Goal: Task Accomplishment & Management: Use online tool/utility

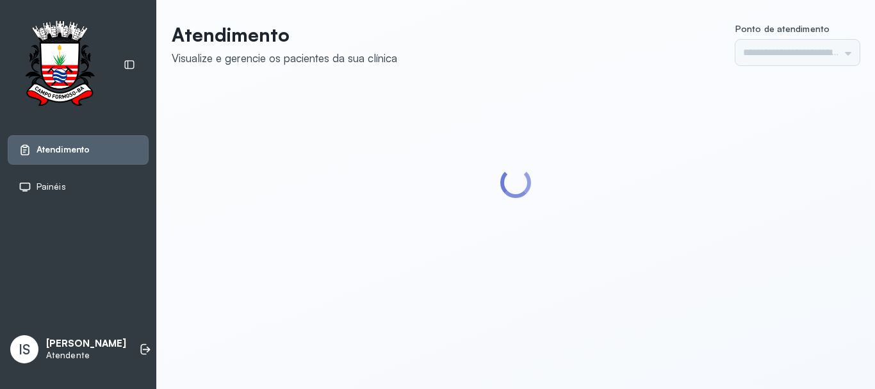
type input "******"
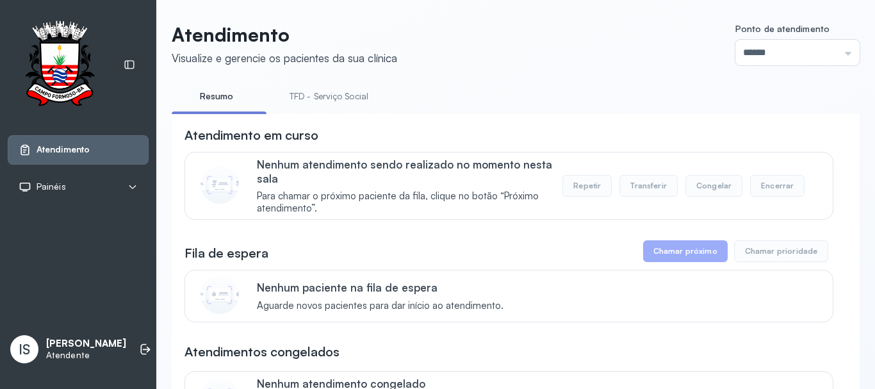
click at [326, 96] on link "TFD - Serviço Social" at bounding box center [329, 96] width 104 height 21
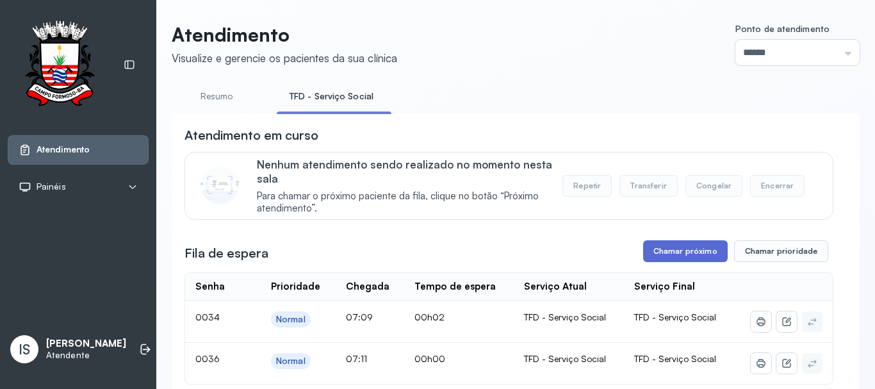
click at [684, 253] on button "Chamar próximo" at bounding box center [685, 251] width 85 height 22
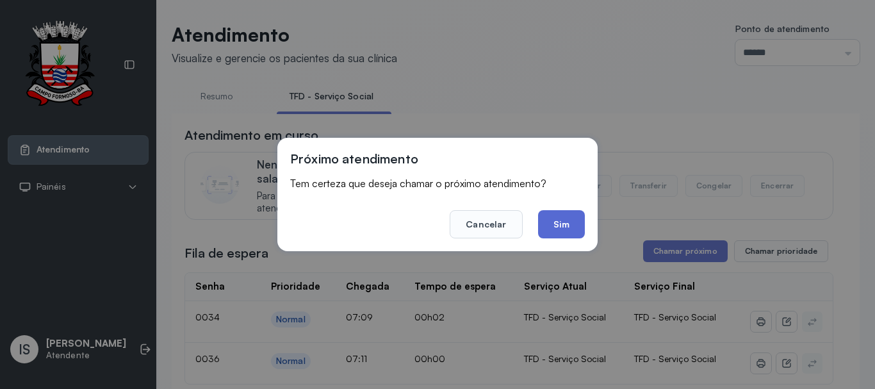
click at [556, 221] on button "Sim" at bounding box center [561, 224] width 47 height 28
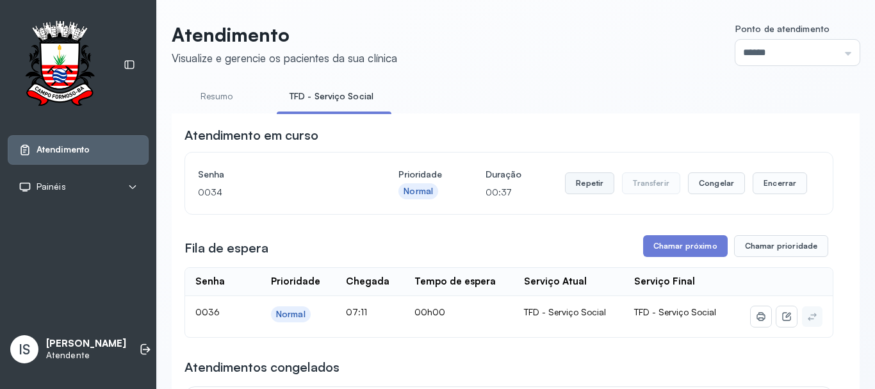
click at [591, 184] on button "Repetir" at bounding box center [589, 183] width 49 height 22
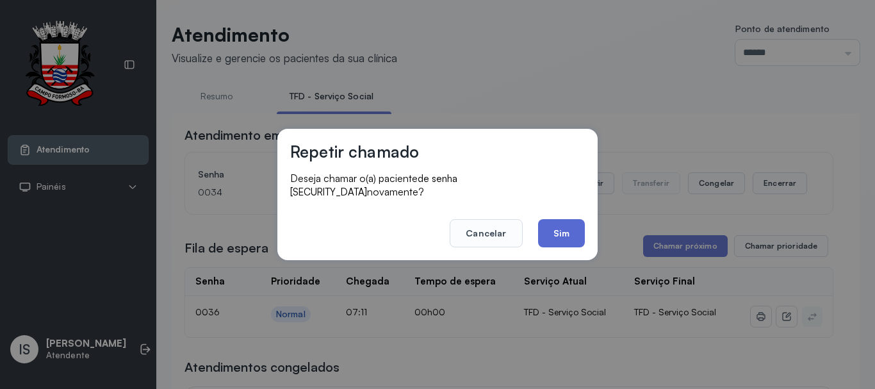
click at [555, 223] on button "Sim" at bounding box center [561, 233] width 47 height 28
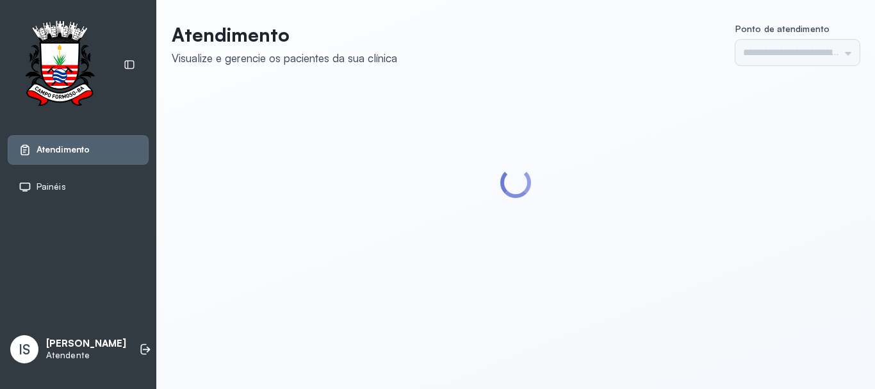
type input "******"
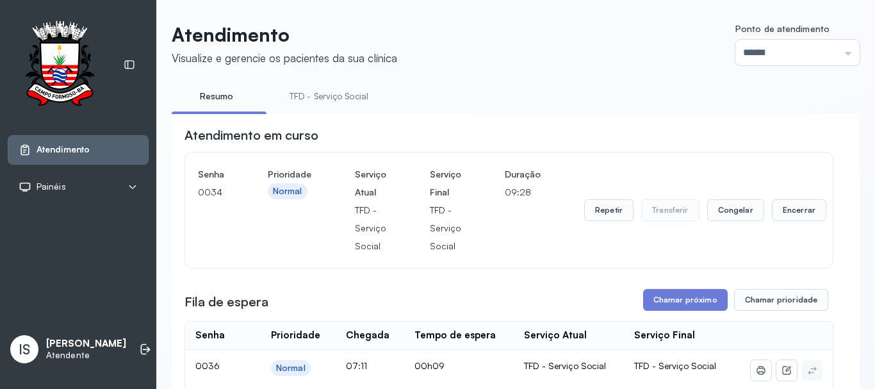
click at [341, 99] on link "TFD - Serviço Social" at bounding box center [329, 96] width 104 height 21
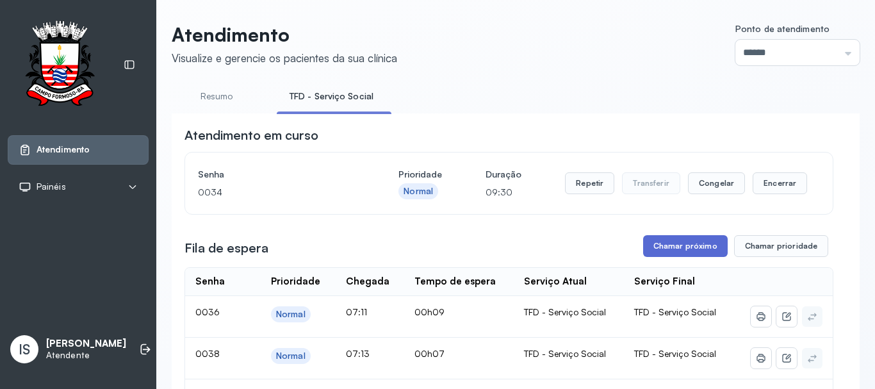
click at [676, 247] on button "Chamar próximo" at bounding box center [685, 246] width 85 height 22
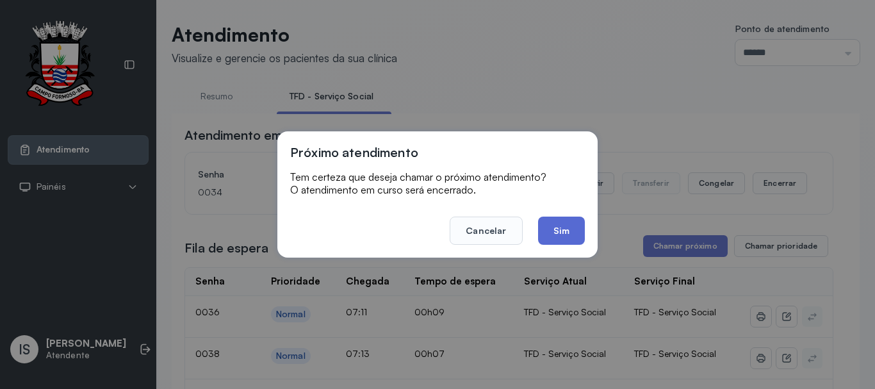
click at [564, 232] on button "Sim" at bounding box center [561, 230] width 47 height 28
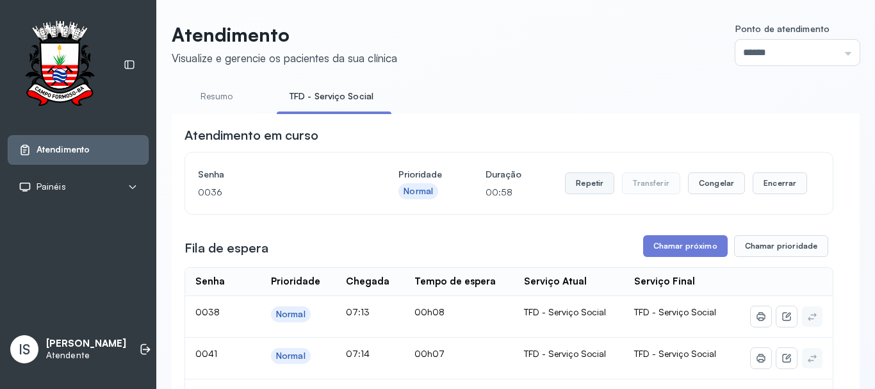
click at [584, 185] on button "Repetir" at bounding box center [589, 183] width 49 height 22
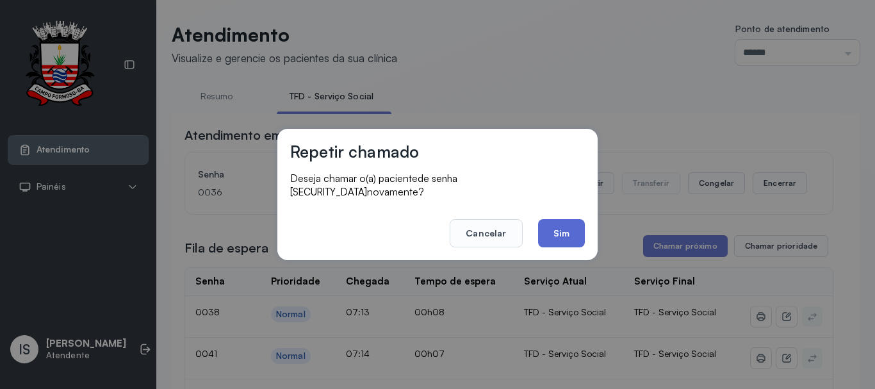
click at [564, 226] on button "Sim" at bounding box center [561, 233] width 47 height 28
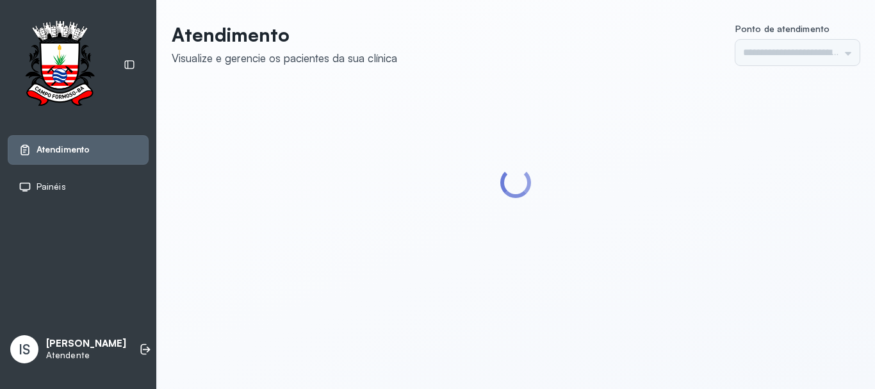
type input "******"
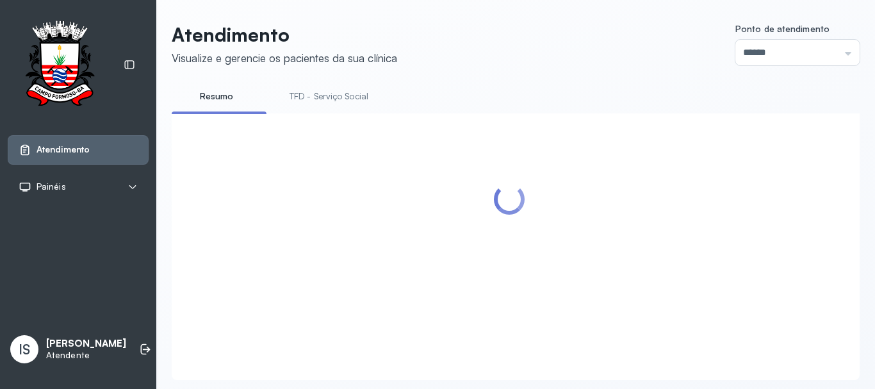
click at [327, 94] on link "TFD - Serviço Social" at bounding box center [329, 96] width 104 height 21
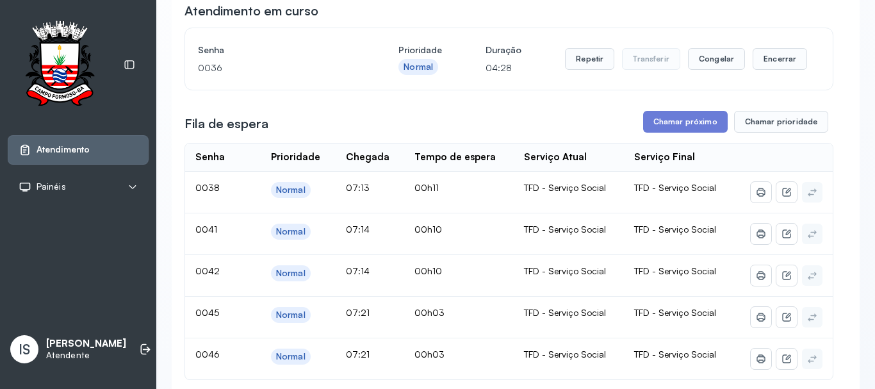
scroll to position [128, 0]
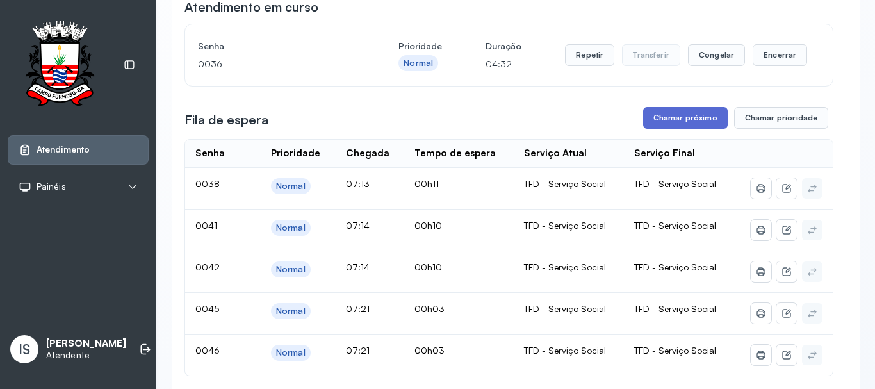
click at [683, 119] on button "Chamar próximo" at bounding box center [685, 118] width 85 height 22
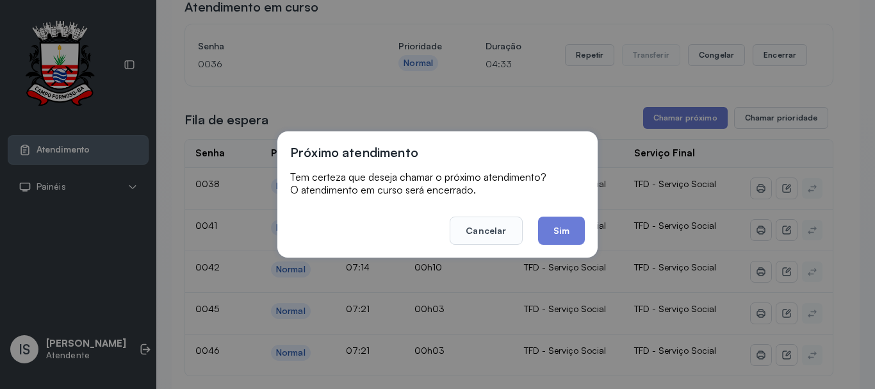
click at [564, 227] on button "Sim" at bounding box center [561, 230] width 47 height 28
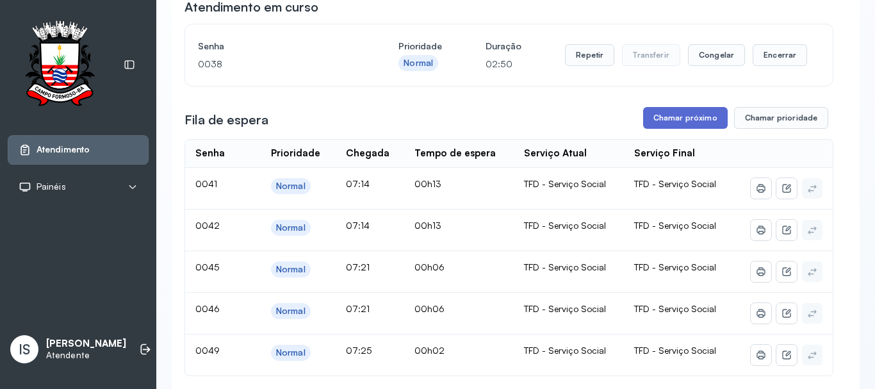
click at [689, 120] on button "Chamar próximo" at bounding box center [685, 118] width 85 height 22
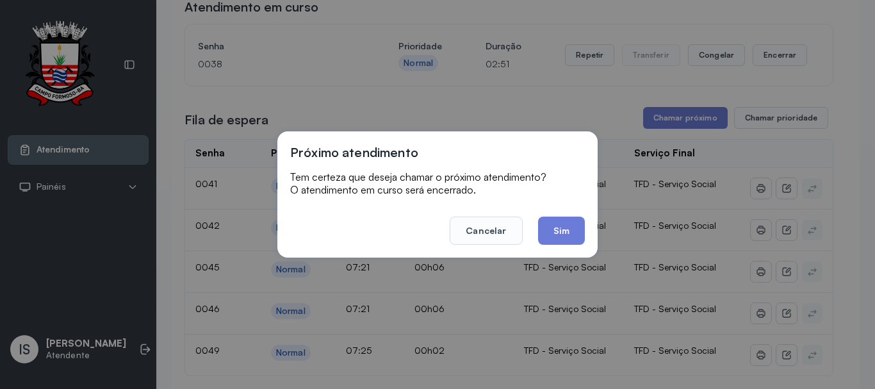
click at [560, 236] on button "Sim" at bounding box center [561, 230] width 47 height 28
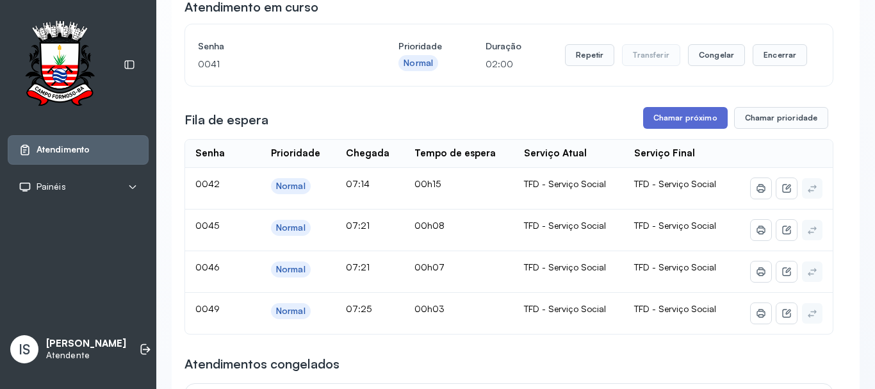
click at [681, 116] on button "Chamar próximo" at bounding box center [685, 118] width 85 height 22
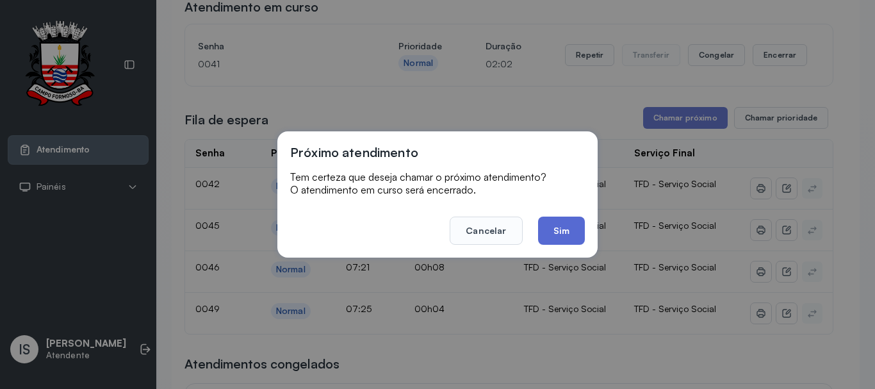
click at [561, 229] on button "Sim" at bounding box center [561, 230] width 47 height 28
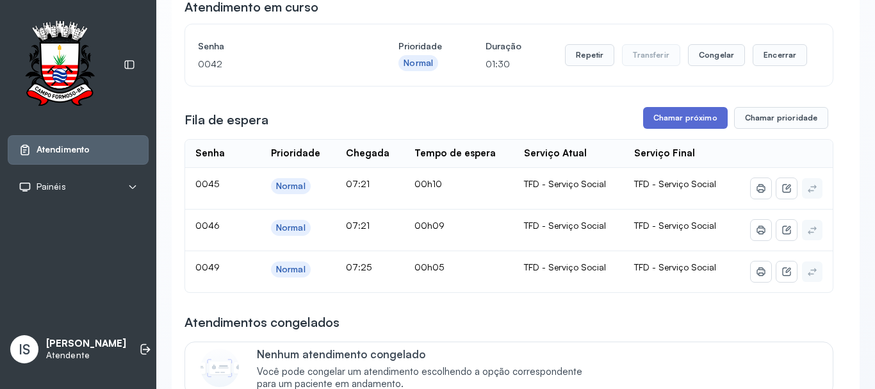
click at [687, 122] on button "Chamar próximo" at bounding box center [685, 118] width 85 height 22
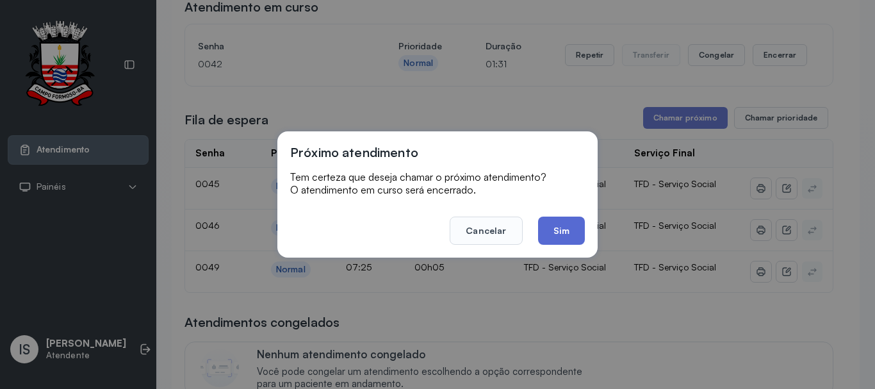
click at [560, 225] on button "Sim" at bounding box center [561, 230] width 47 height 28
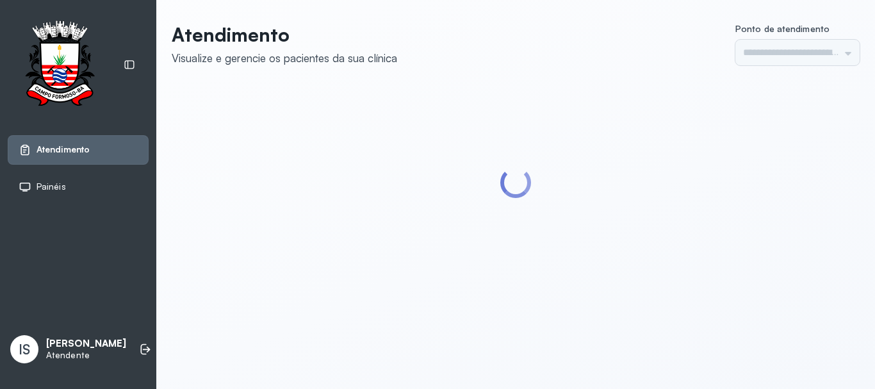
type input "******"
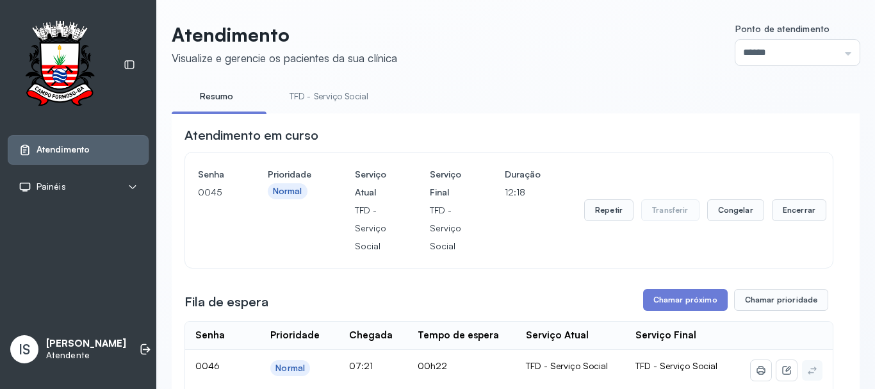
click at [345, 96] on link "TFD - Serviço Social" at bounding box center [329, 96] width 104 height 21
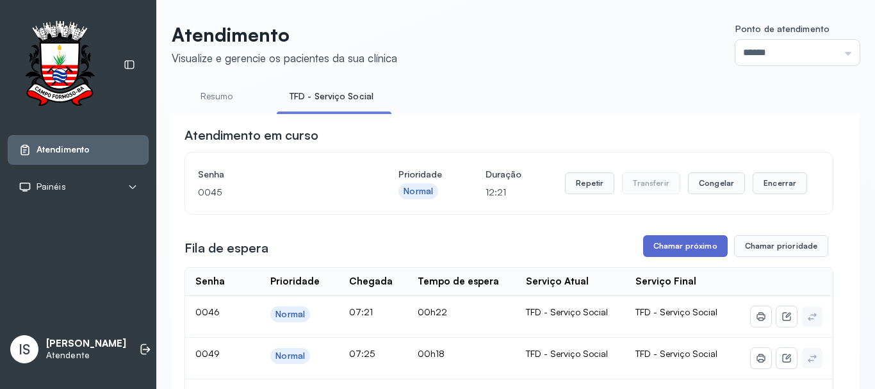
click at [683, 250] on button "Chamar próximo" at bounding box center [685, 246] width 85 height 22
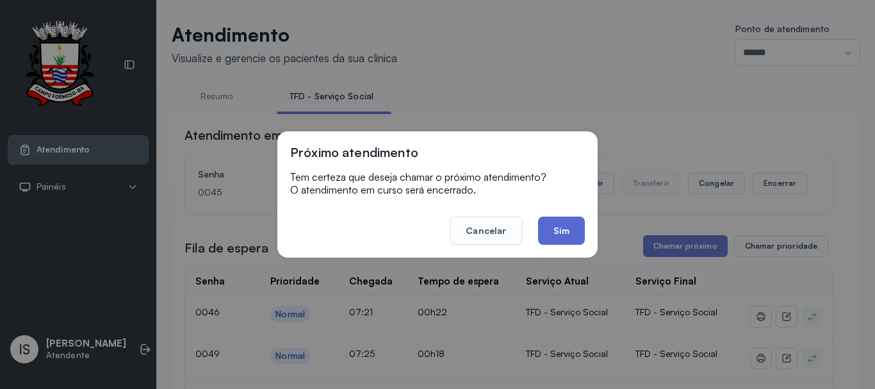
click at [572, 233] on button "Sim" at bounding box center [561, 230] width 47 height 28
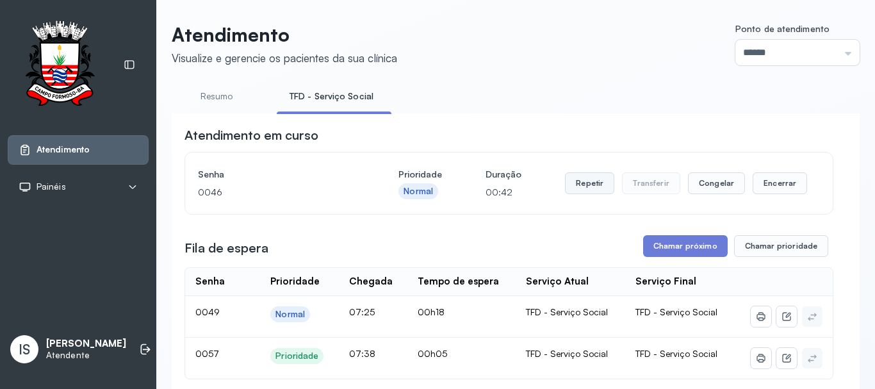
click at [580, 184] on button "Repetir" at bounding box center [589, 183] width 49 height 22
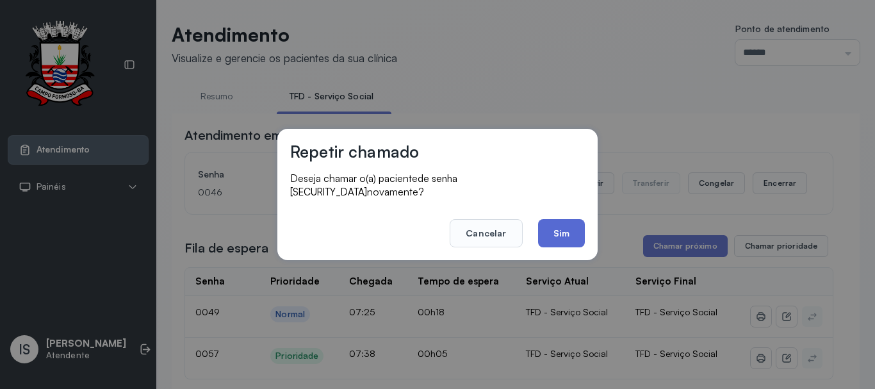
click at [555, 227] on button "Sim" at bounding box center [561, 233] width 47 height 28
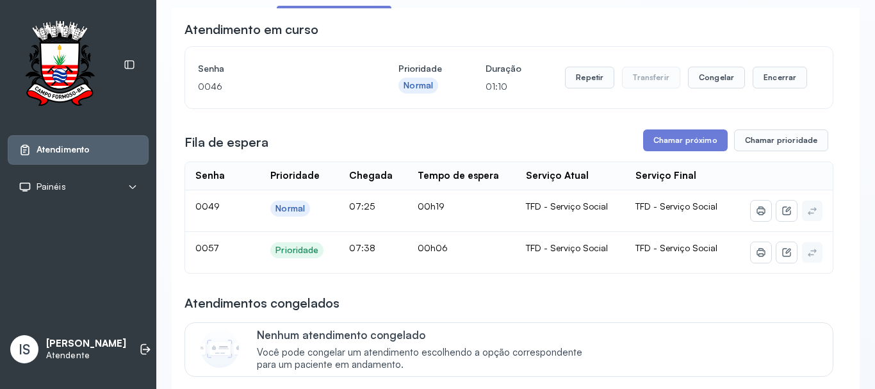
scroll to position [128, 0]
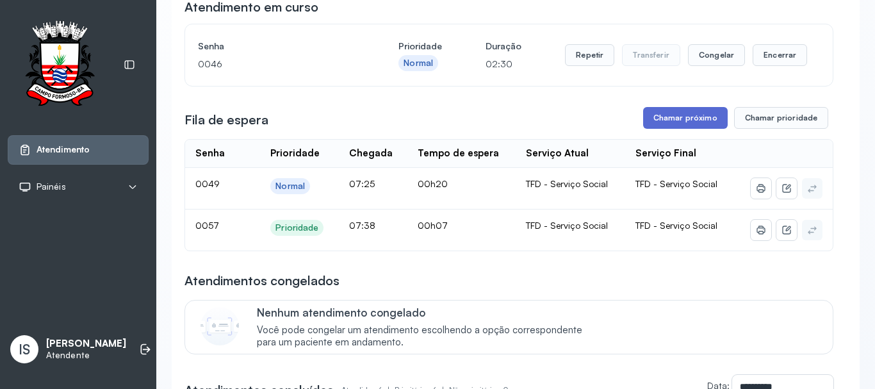
click at [660, 125] on button "Chamar próximo" at bounding box center [685, 118] width 85 height 22
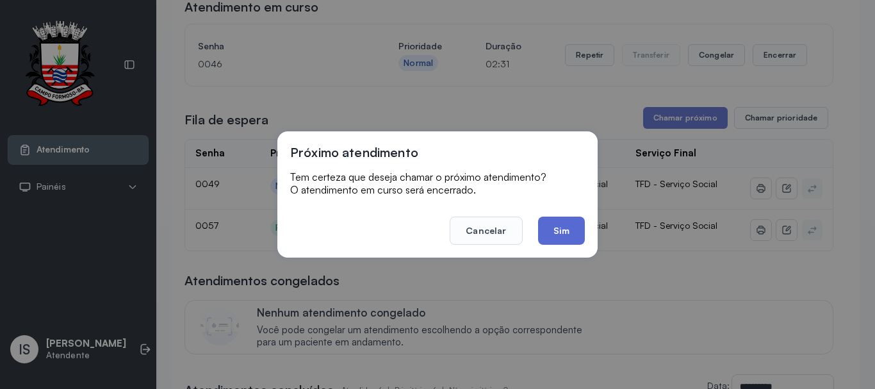
click at [567, 222] on button "Sim" at bounding box center [561, 230] width 47 height 28
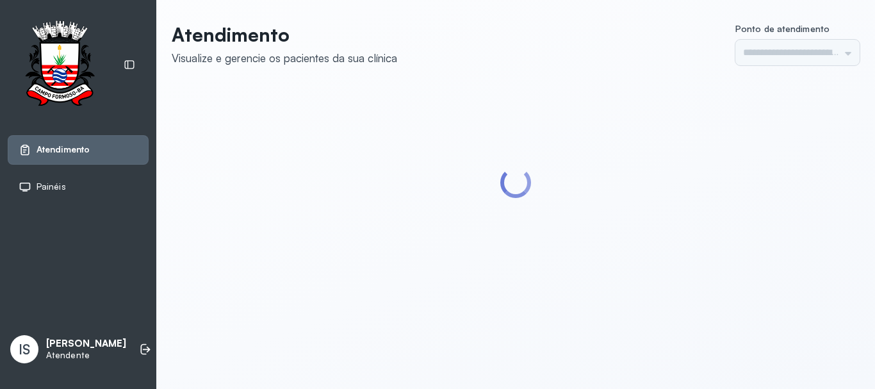
type input "******"
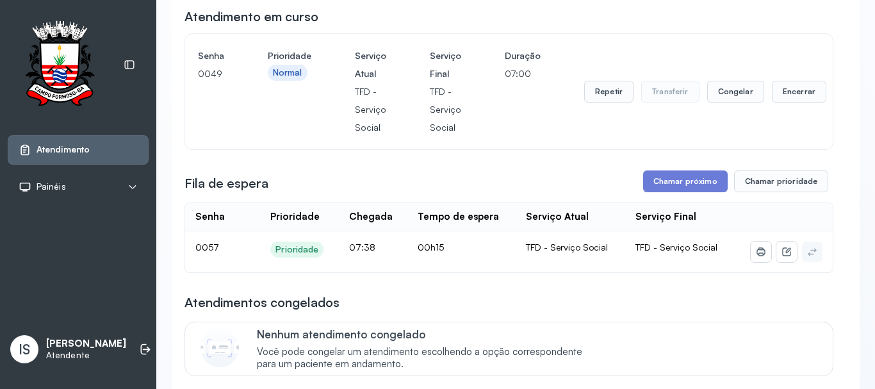
scroll to position [64, 0]
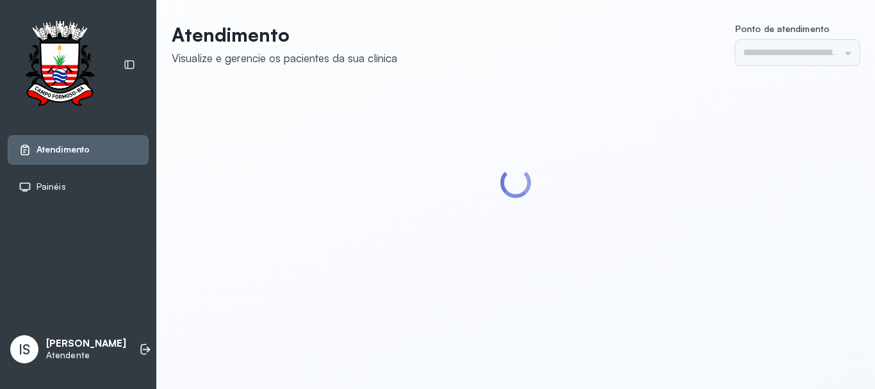
type input "******"
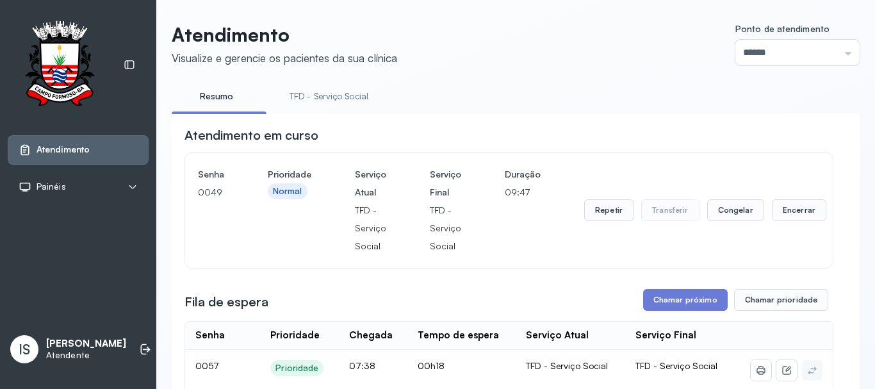
click at [324, 94] on link "TFD - Serviço Social" at bounding box center [329, 96] width 104 height 21
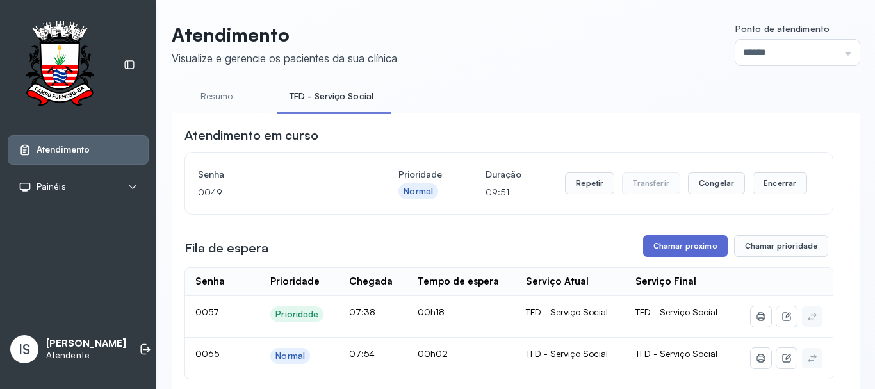
click at [677, 247] on button "Chamar próximo" at bounding box center [685, 246] width 85 height 22
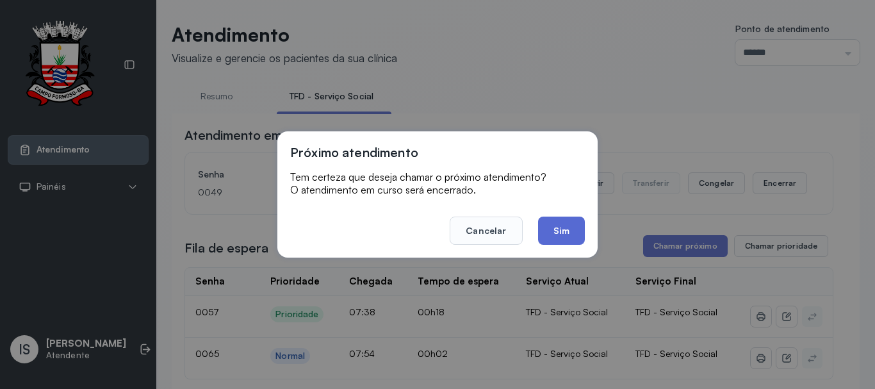
click at [555, 227] on button "Sim" at bounding box center [561, 230] width 47 height 28
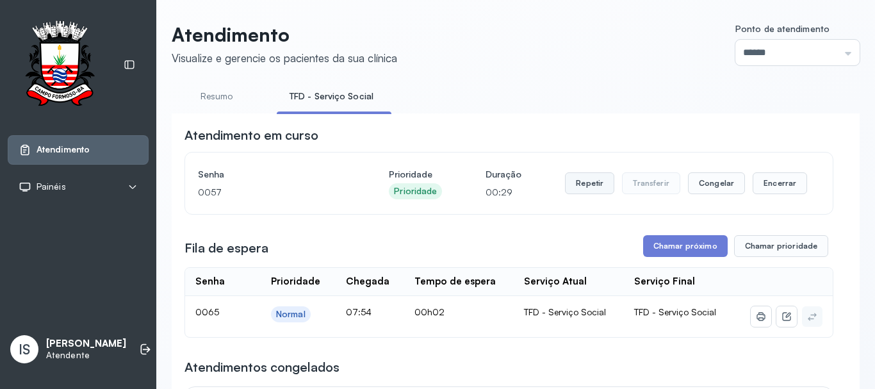
click at [583, 188] on button "Repetir" at bounding box center [589, 183] width 49 height 22
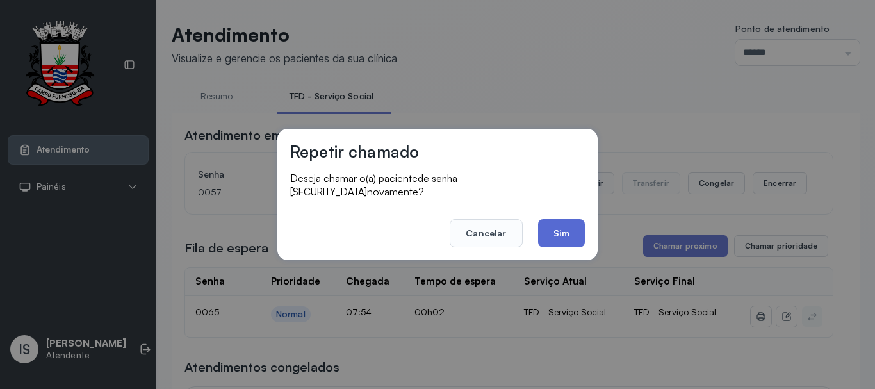
click at [556, 223] on button "Sim" at bounding box center [561, 233] width 47 height 28
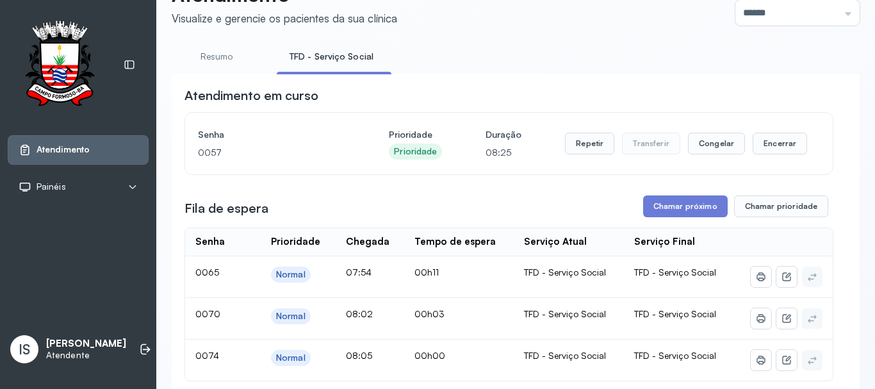
scroll to position [192, 0]
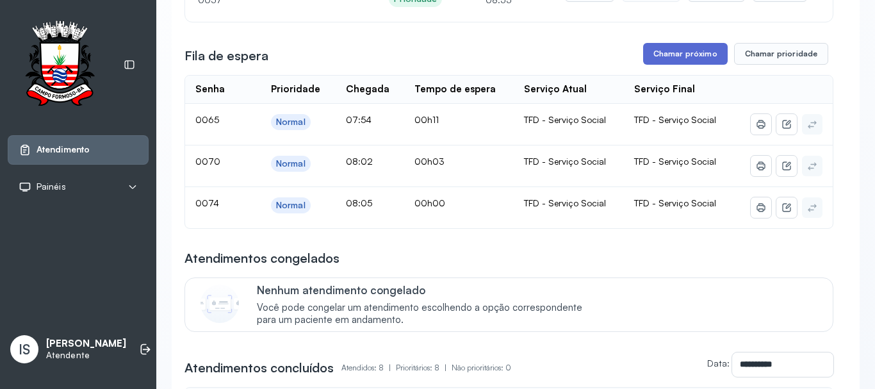
click at [679, 58] on button "Chamar próximo" at bounding box center [685, 54] width 85 height 22
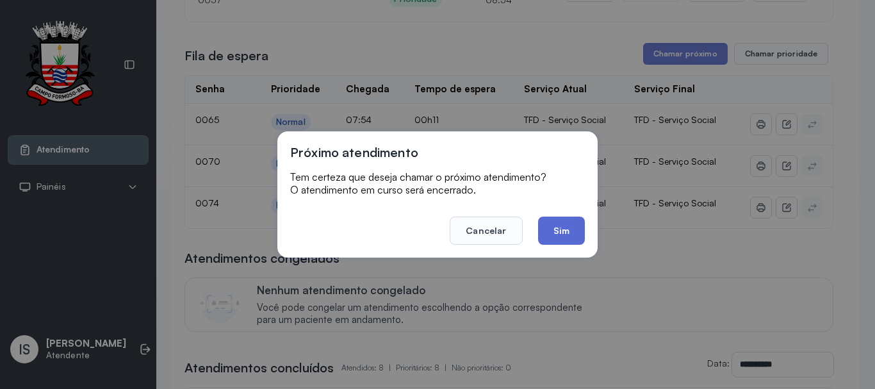
click at [558, 236] on button "Sim" at bounding box center [561, 230] width 47 height 28
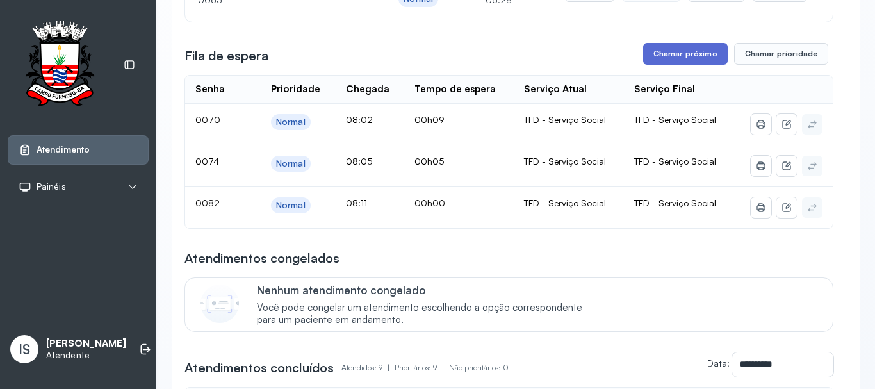
click at [676, 58] on button "Chamar próximo" at bounding box center [685, 54] width 85 height 22
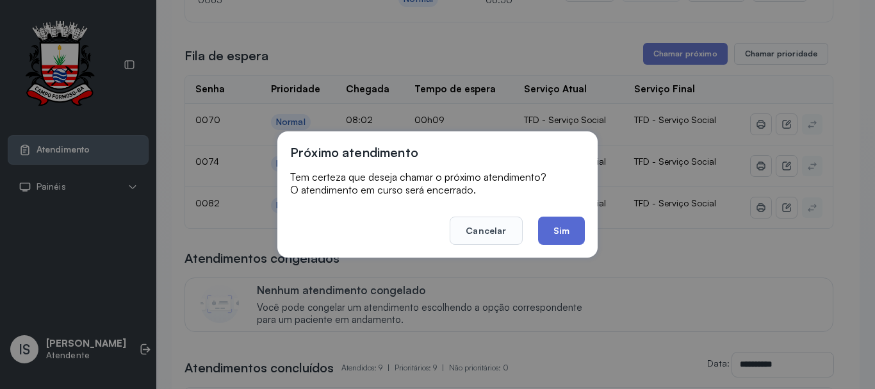
click at [560, 229] on button "Sim" at bounding box center [561, 230] width 47 height 28
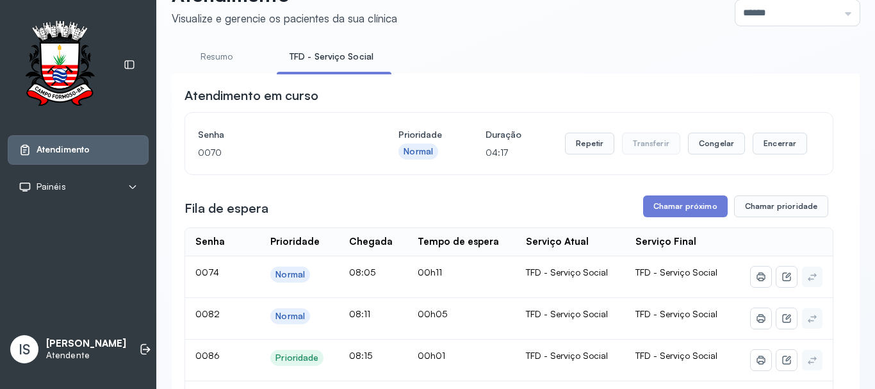
scroll to position [128, 0]
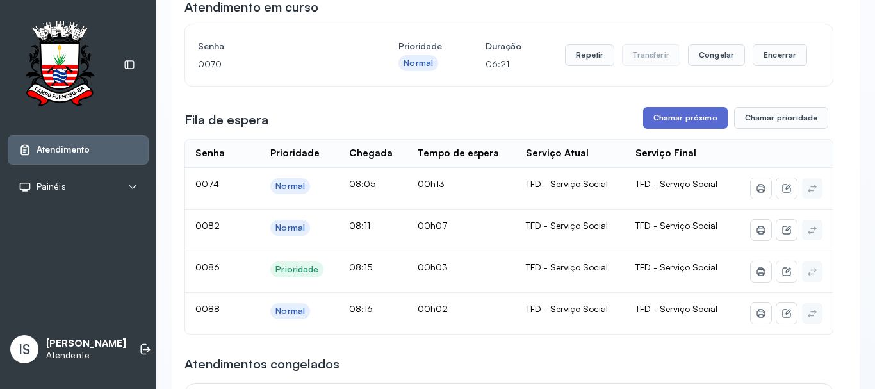
click at [671, 121] on button "Chamar próximo" at bounding box center [685, 118] width 85 height 22
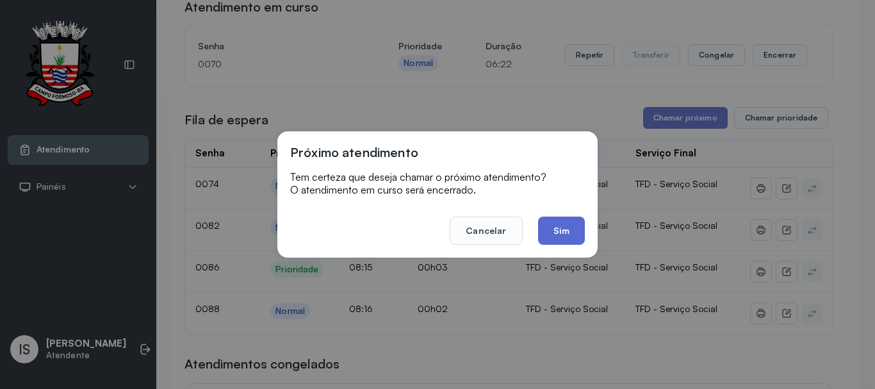
click at [564, 234] on button "Sim" at bounding box center [561, 230] width 47 height 28
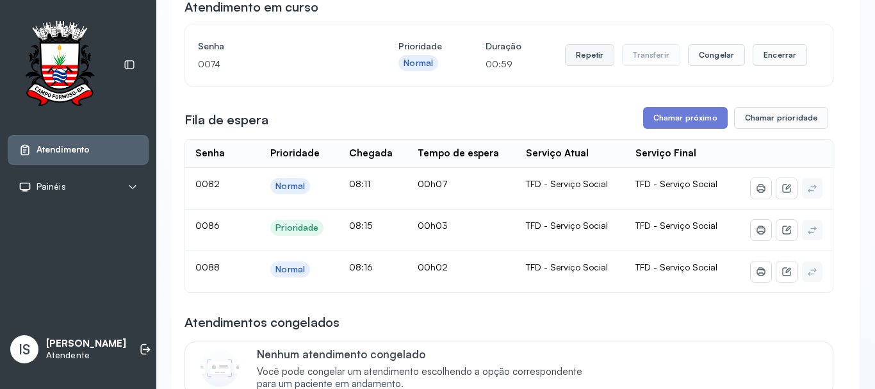
click at [587, 60] on button "Repetir" at bounding box center [589, 55] width 49 height 22
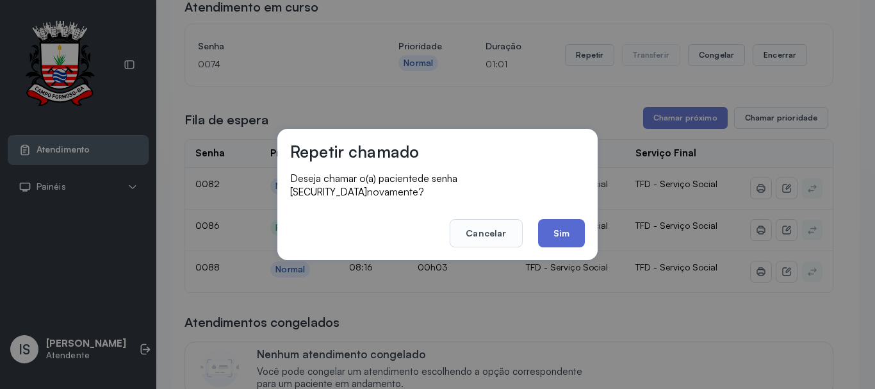
click at [569, 228] on button "Sim" at bounding box center [561, 233] width 47 height 28
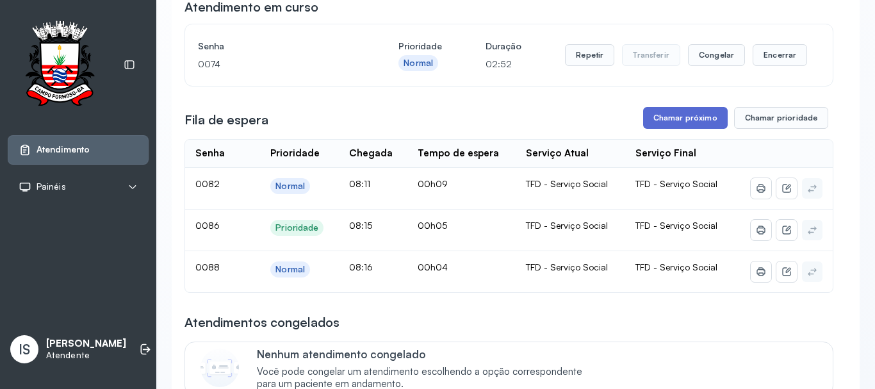
click at [694, 118] on button "Chamar próximo" at bounding box center [685, 118] width 85 height 22
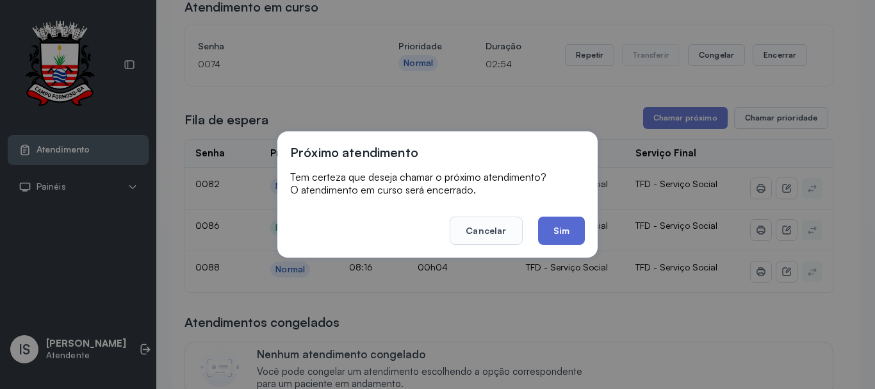
click at [555, 231] on button "Sim" at bounding box center [561, 230] width 47 height 28
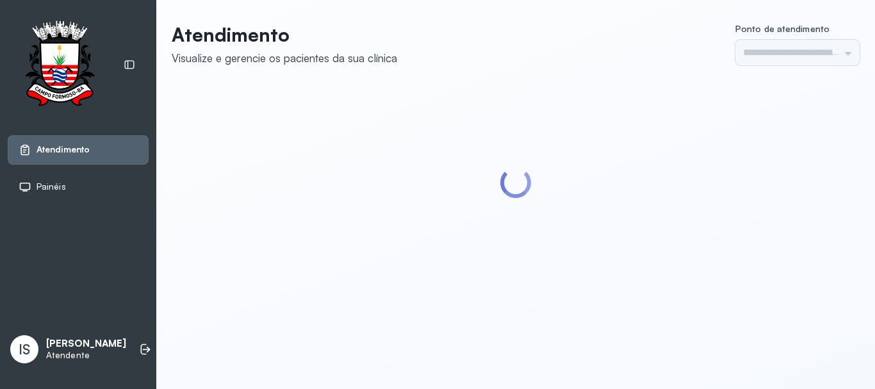
type input "******"
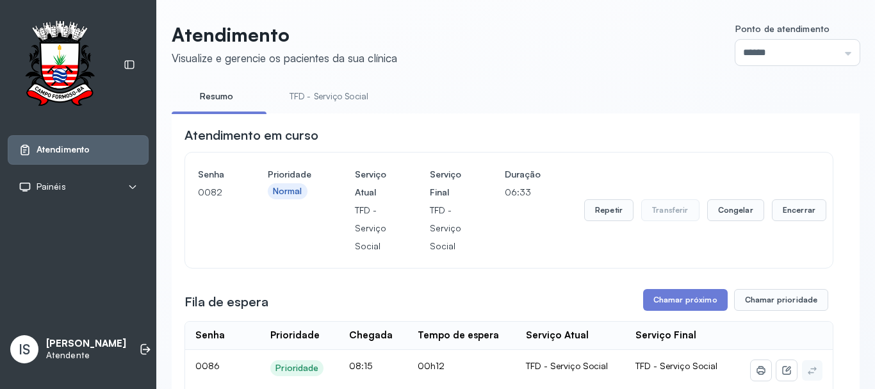
click at [318, 97] on link "TFD - Serviço Social" at bounding box center [329, 96] width 104 height 21
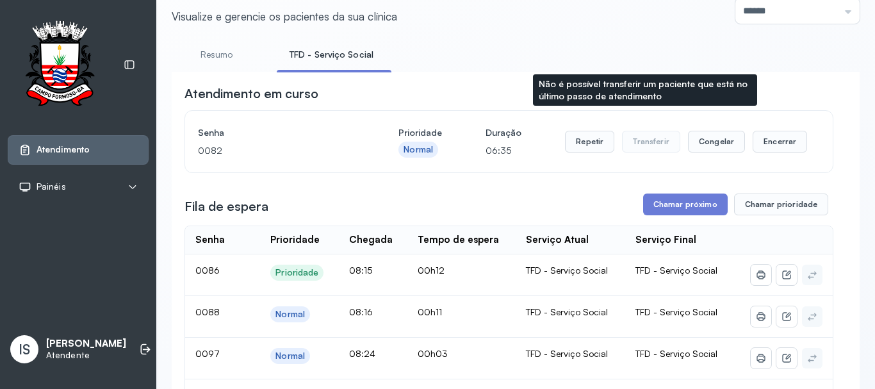
scroll to position [64, 0]
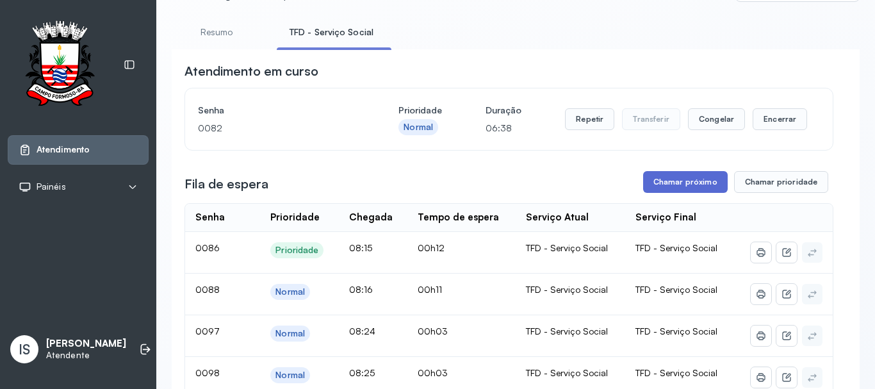
click at [680, 184] on button "Chamar próximo" at bounding box center [685, 182] width 85 height 22
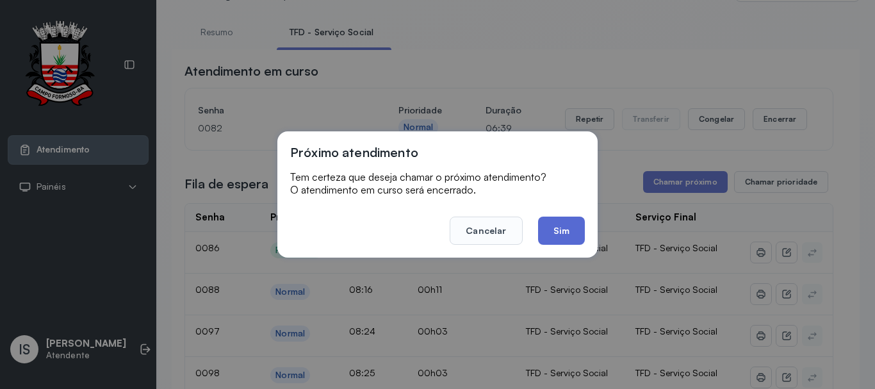
click at [556, 232] on button "Sim" at bounding box center [561, 230] width 47 height 28
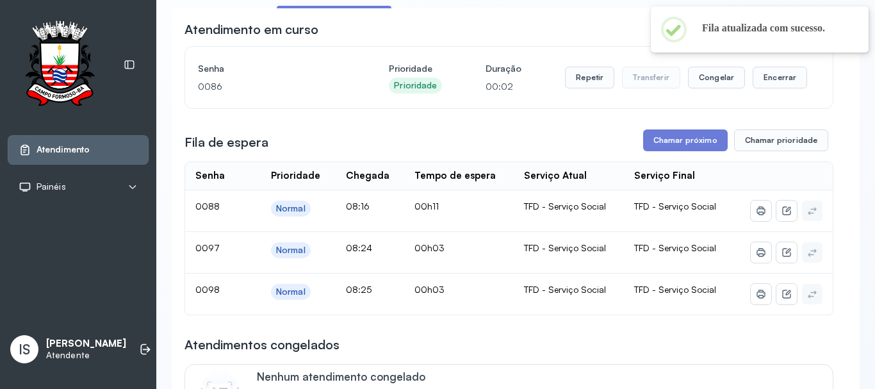
scroll to position [128, 0]
